Goal: Task Accomplishment & Management: Use online tool/utility

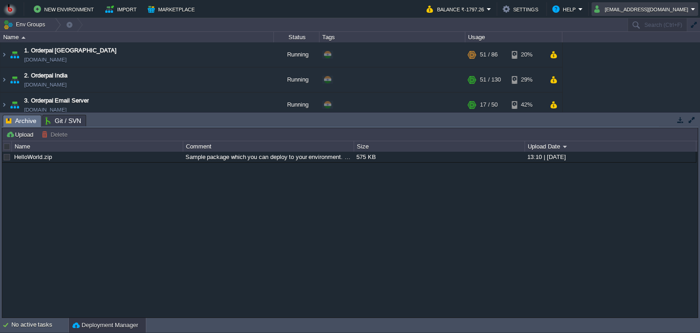
click at [654, 14] on button "amit.mittal@kaarot.com" at bounding box center [642, 9] width 97 height 11
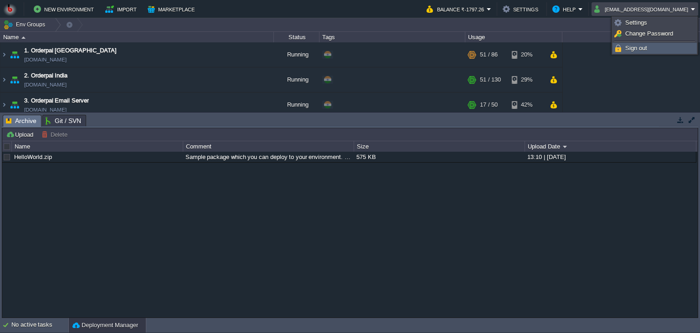
click at [637, 51] on span "Sign out" at bounding box center [636, 48] width 22 height 7
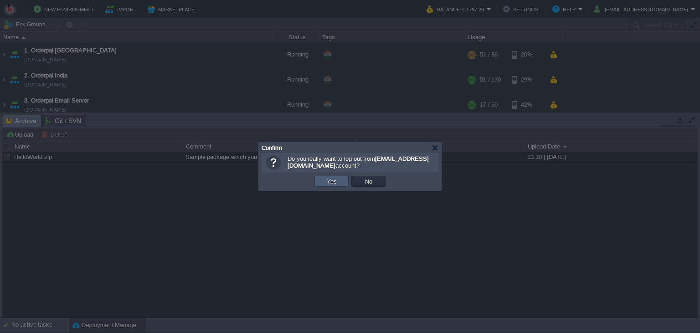
click at [324, 181] on td "Yes" at bounding box center [331, 181] width 34 height 11
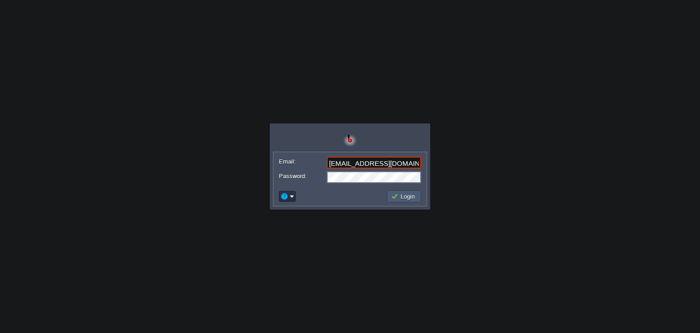
type input "[EMAIL_ADDRESS][DOMAIN_NAME]"
click at [398, 201] on td "Login" at bounding box center [404, 197] width 34 height 12
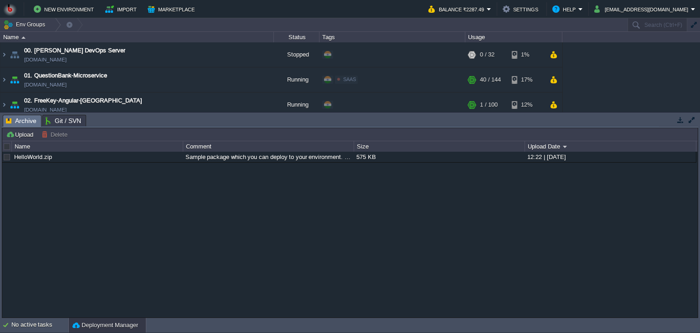
click at [682, 119] on button "button" at bounding box center [680, 120] width 8 height 8
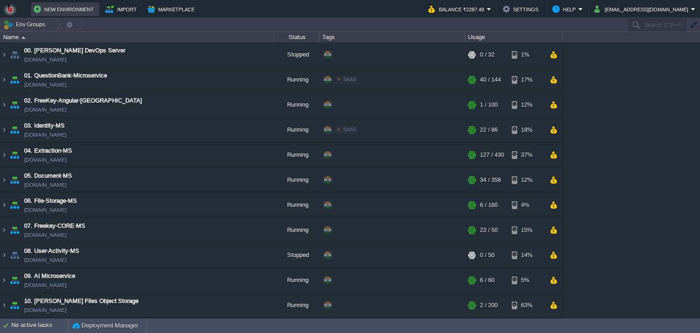
click at [79, 12] on button "New Environment" at bounding box center [65, 9] width 63 height 11
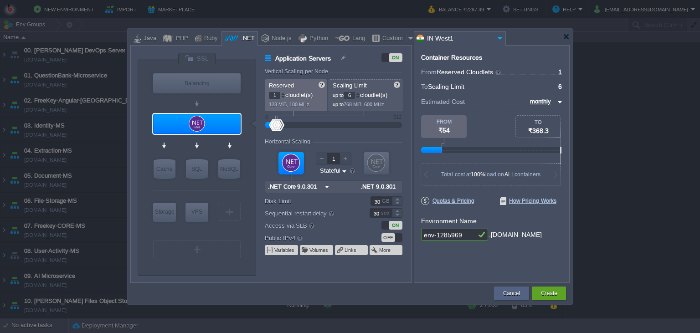
type input ".NET Core 9.0.301"
click at [232, 121] on div at bounding box center [197, 124] width 88 height 20
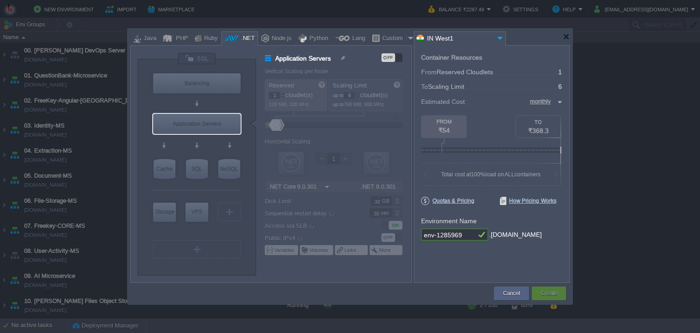
click at [252, 95] on div "VM Balancing VM Application Servers VM Cache VM SQL VM NoSQL VM Storage VM VPS …" at bounding box center [197, 167] width 118 height 216
click at [506, 296] on button "Cancel" at bounding box center [511, 293] width 17 height 9
